Goal: Find specific page/section: Find specific page/section

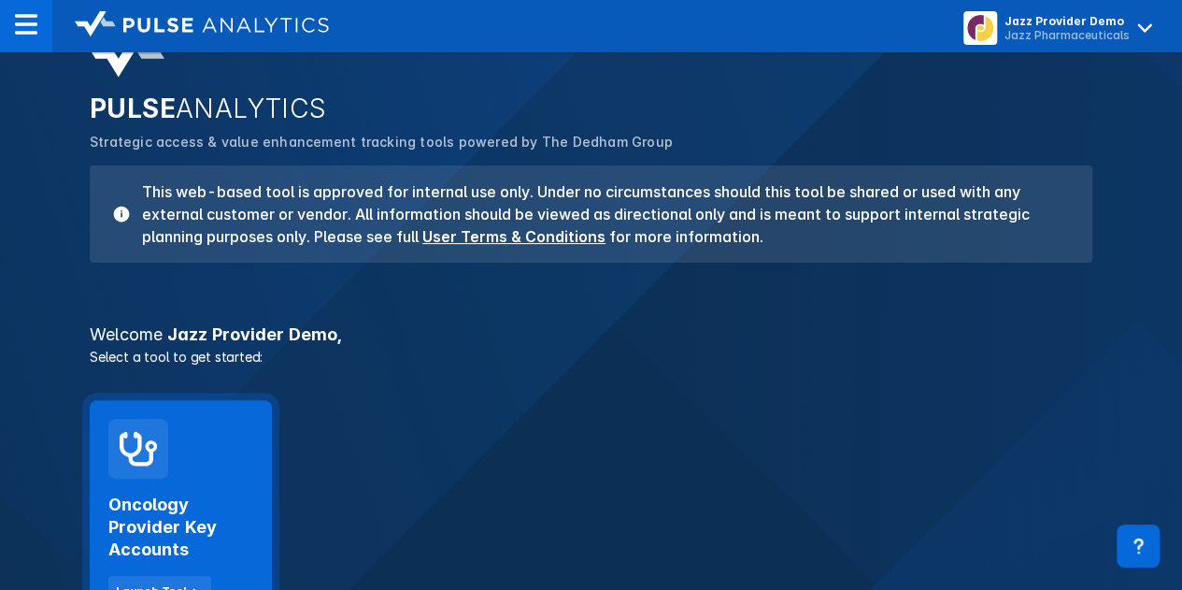
scroll to position [93, 0]
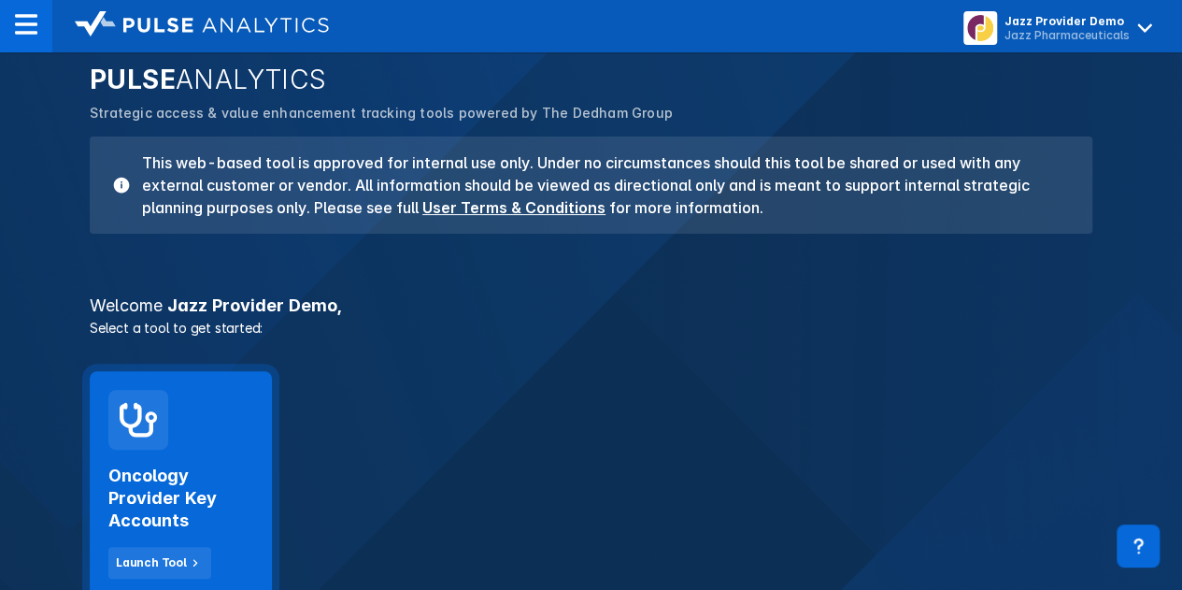
click at [198, 470] on h2 "Oncology Provider Key Accounts" at bounding box center [180, 497] width 145 height 67
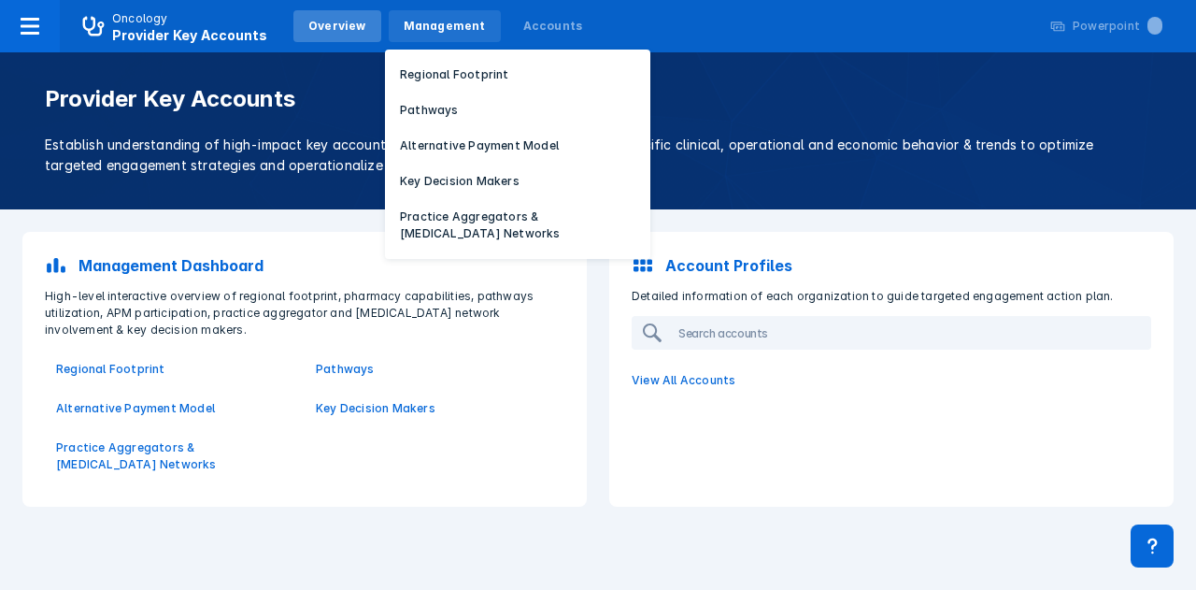
click at [405, 23] on div "Management" at bounding box center [445, 26] width 82 height 17
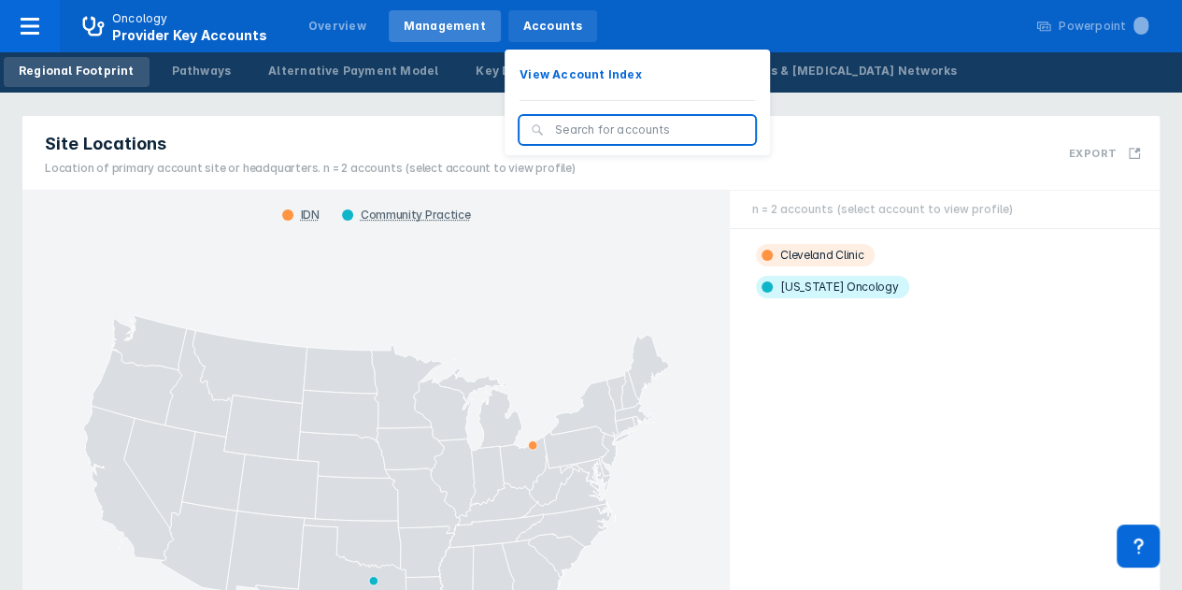
click at [525, 12] on div "Accounts" at bounding box center [553, 26] width 90 height 32
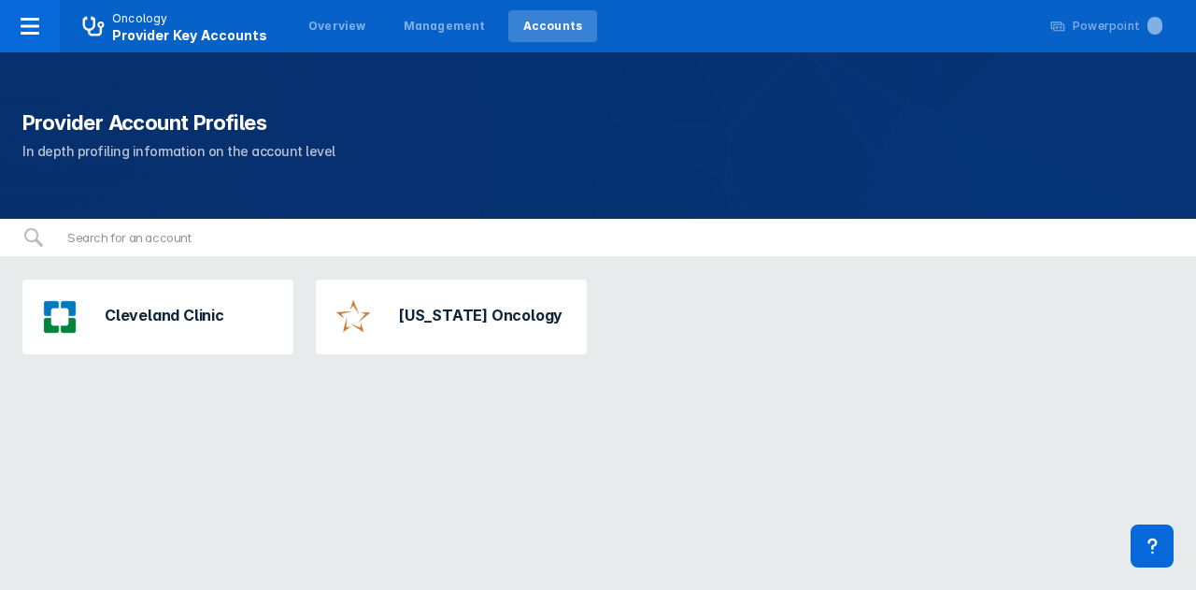
drag, startPoint x: 1035, startPoint y: 143, endPoint x: 672, endPoint y: 7, distance: 387.9
click at [1035, 143] on p "In depth profiling information on the account level" at bounding box center [597, 151] width 1151 height 22
